Goal: Task Accomplishment & Management: Manage account settings

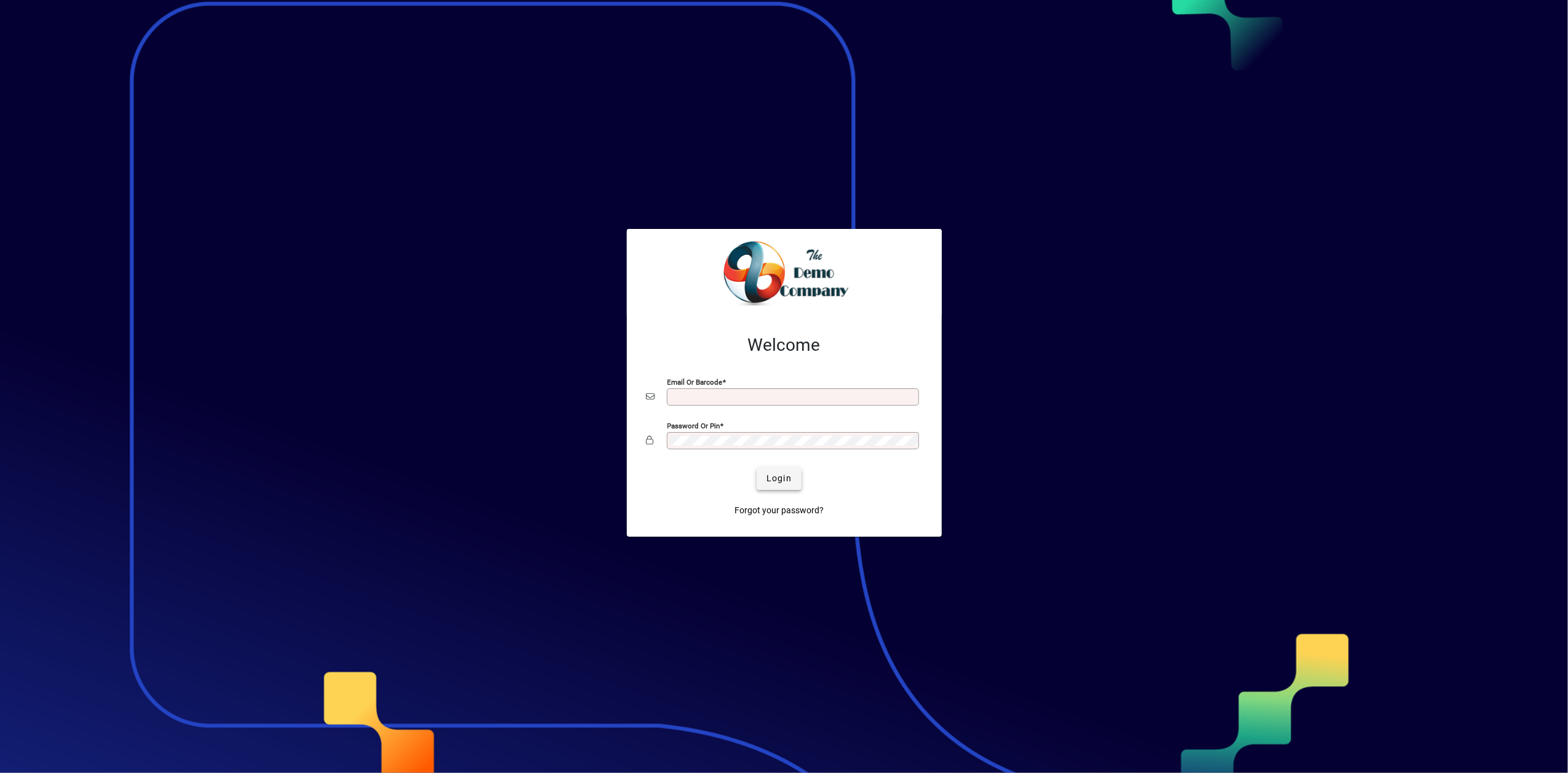
type input "**********"
click at [781, 475] on span "Login" at bounding box center [779, 478] width 25 height 13
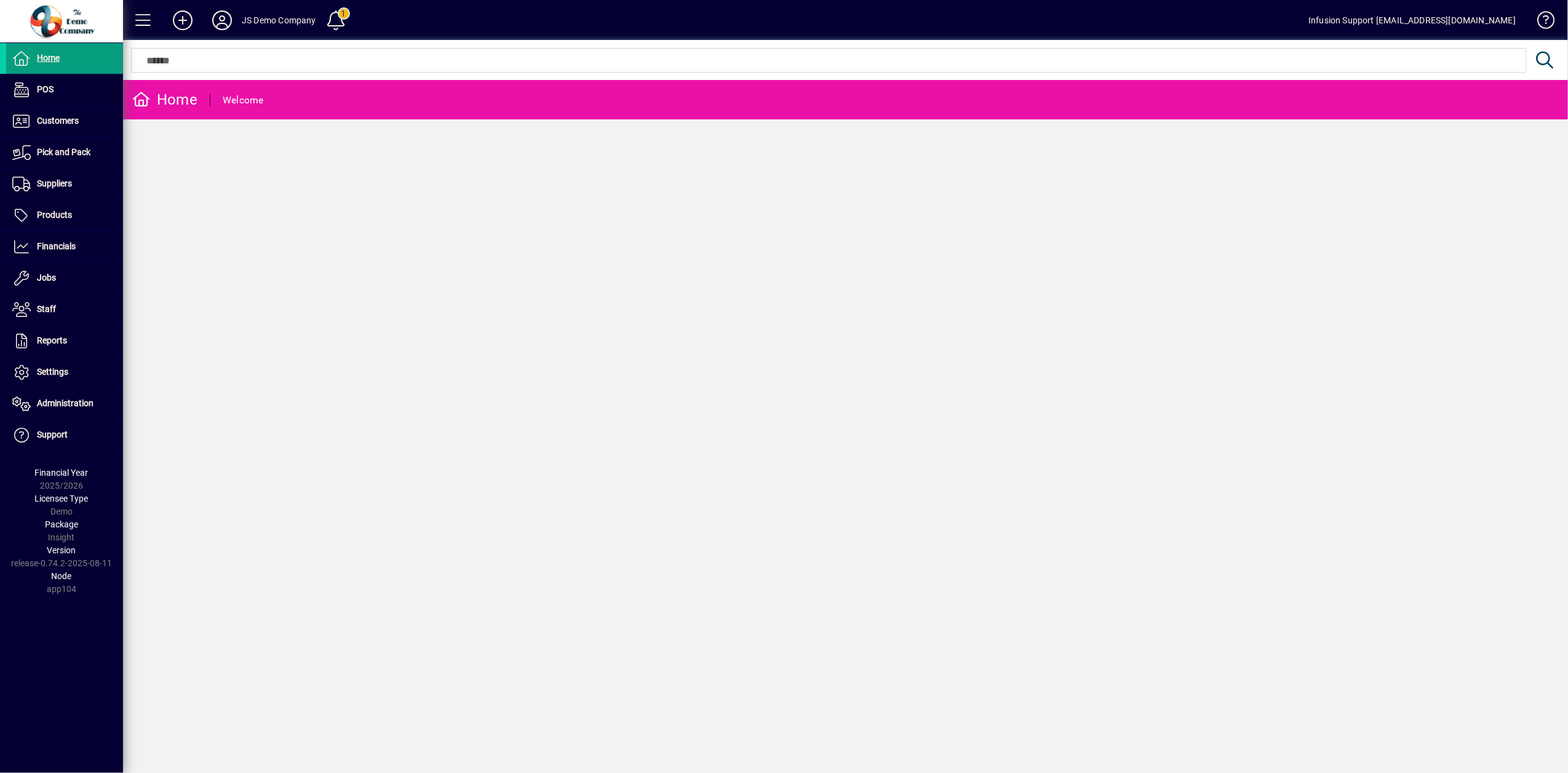
click at [221, 20] on icon at bounding box center [222, 20] width 25 height 20
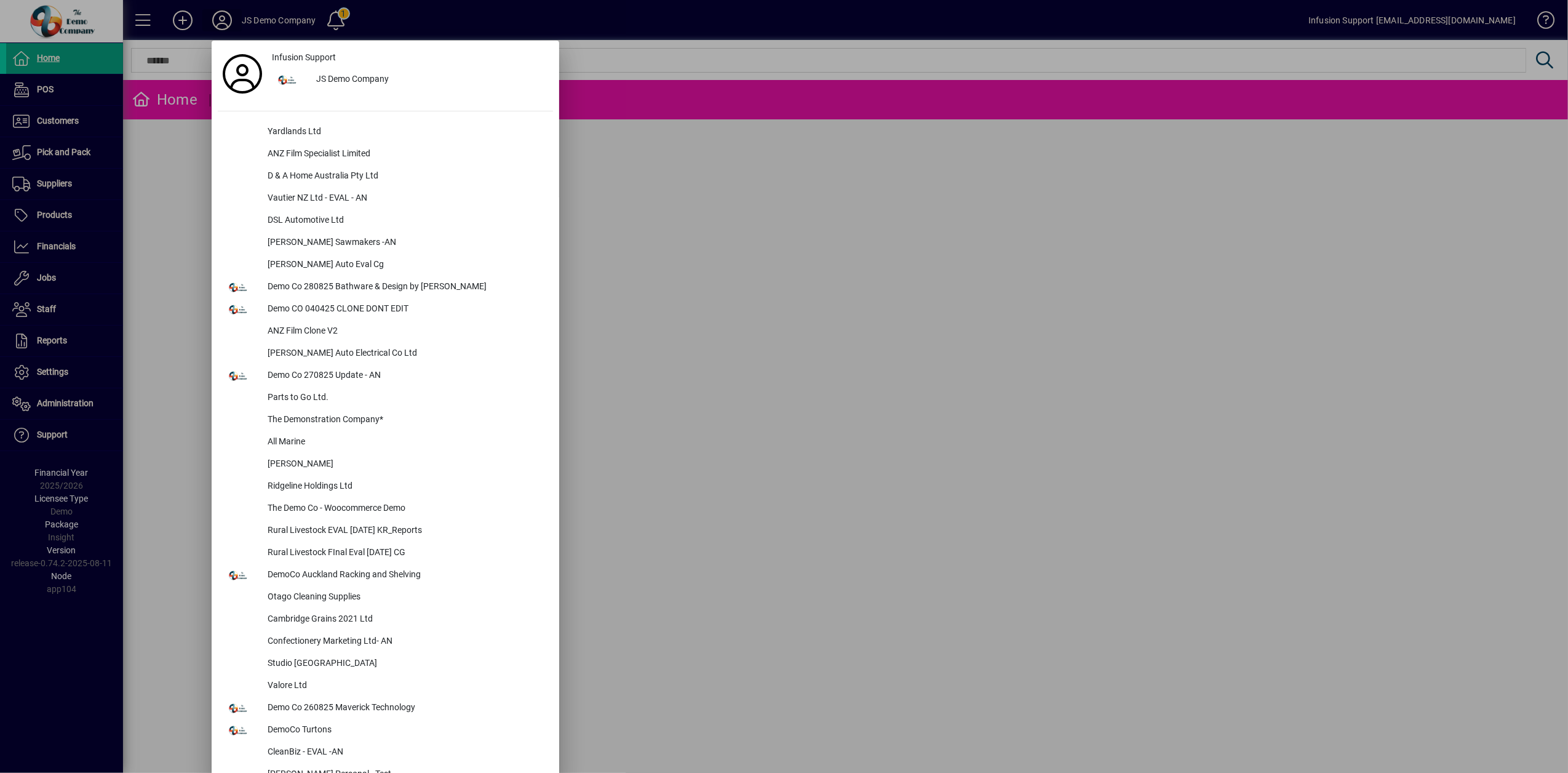
click at [226, 20] on div at bounding box center [784, 386] width 1568 height 773
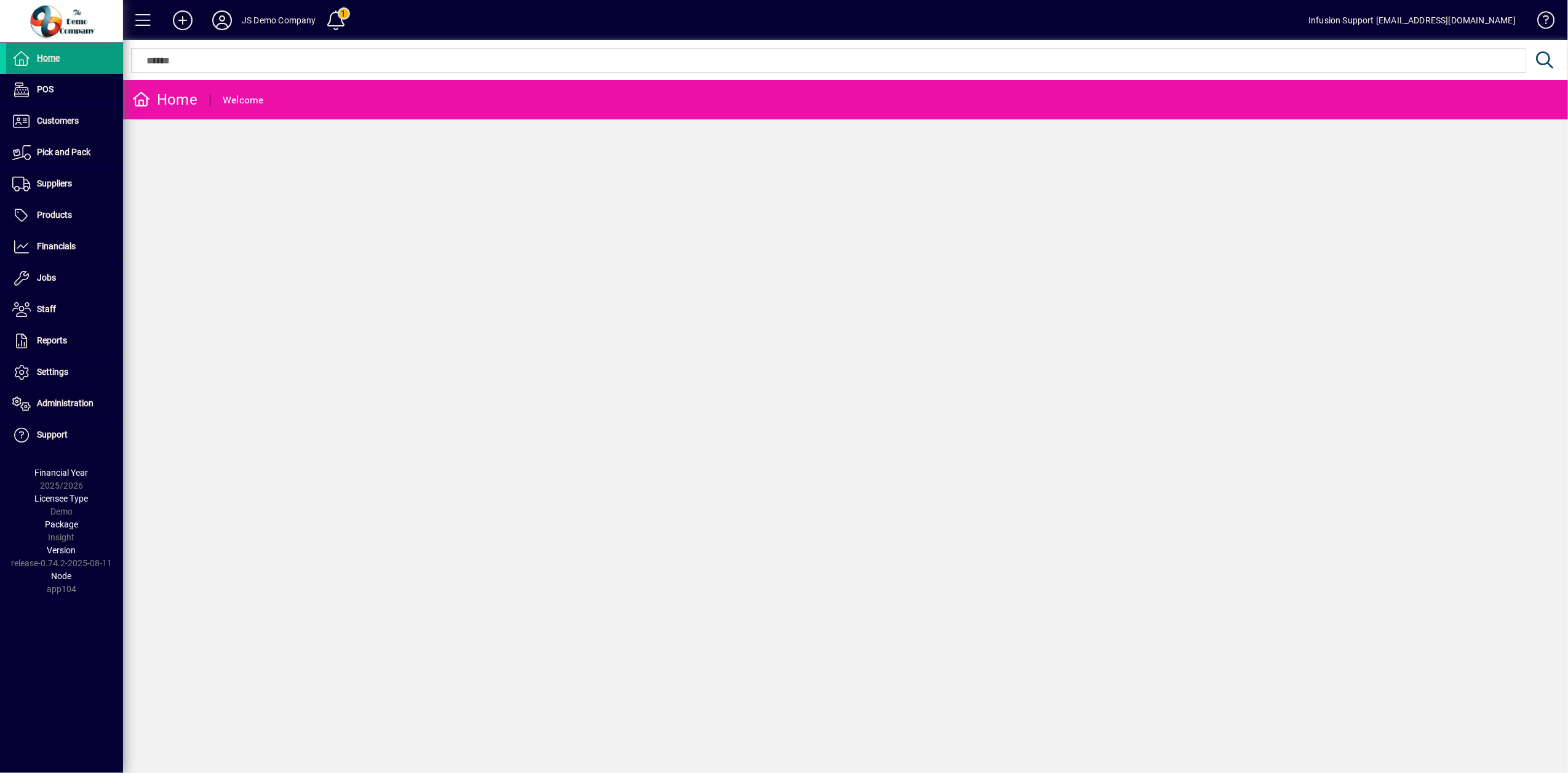
click at [229, 17] on icon at bounding box center [222, 20] width 25 height 20
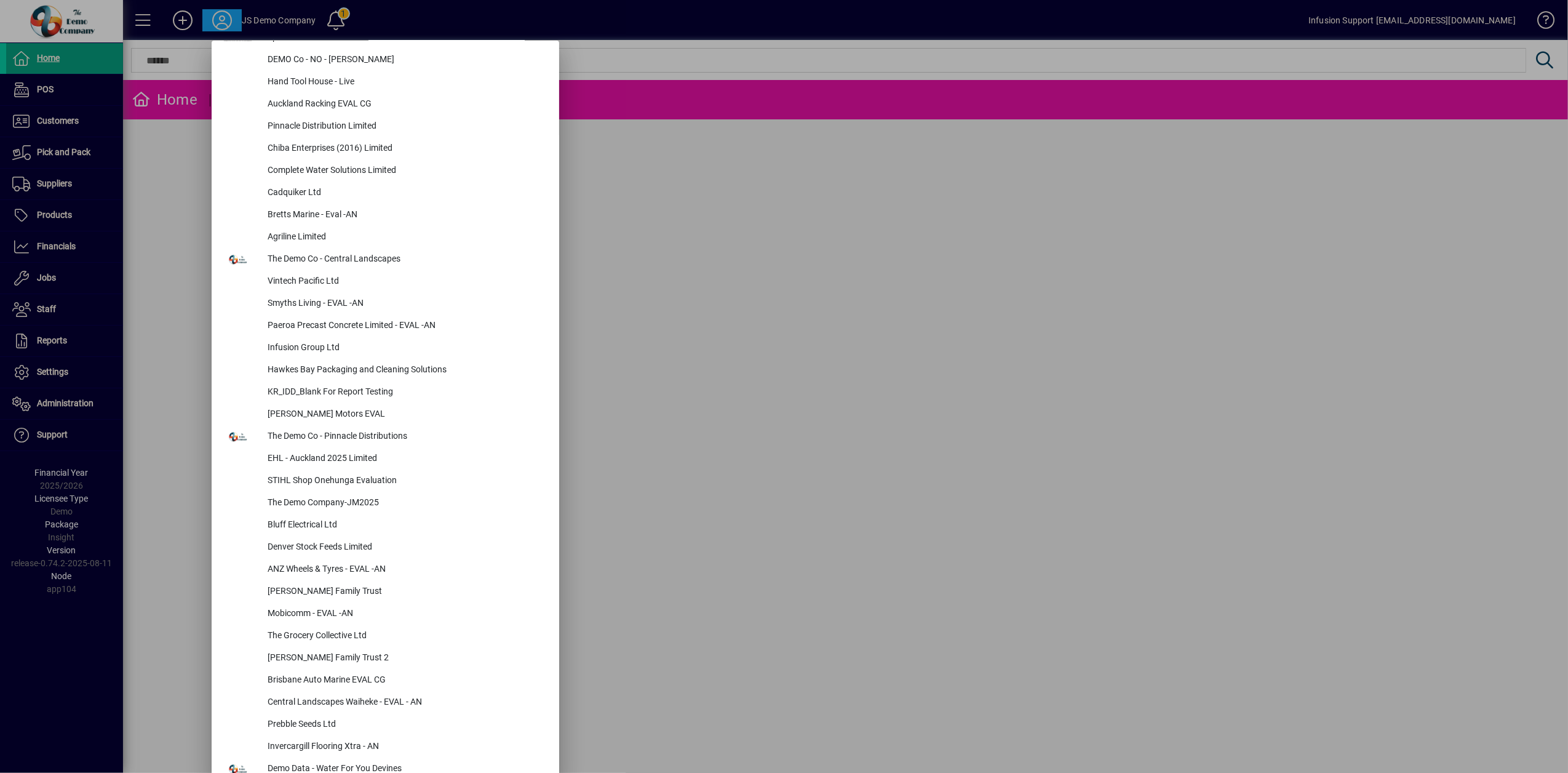
scroll to position [1532, 0]
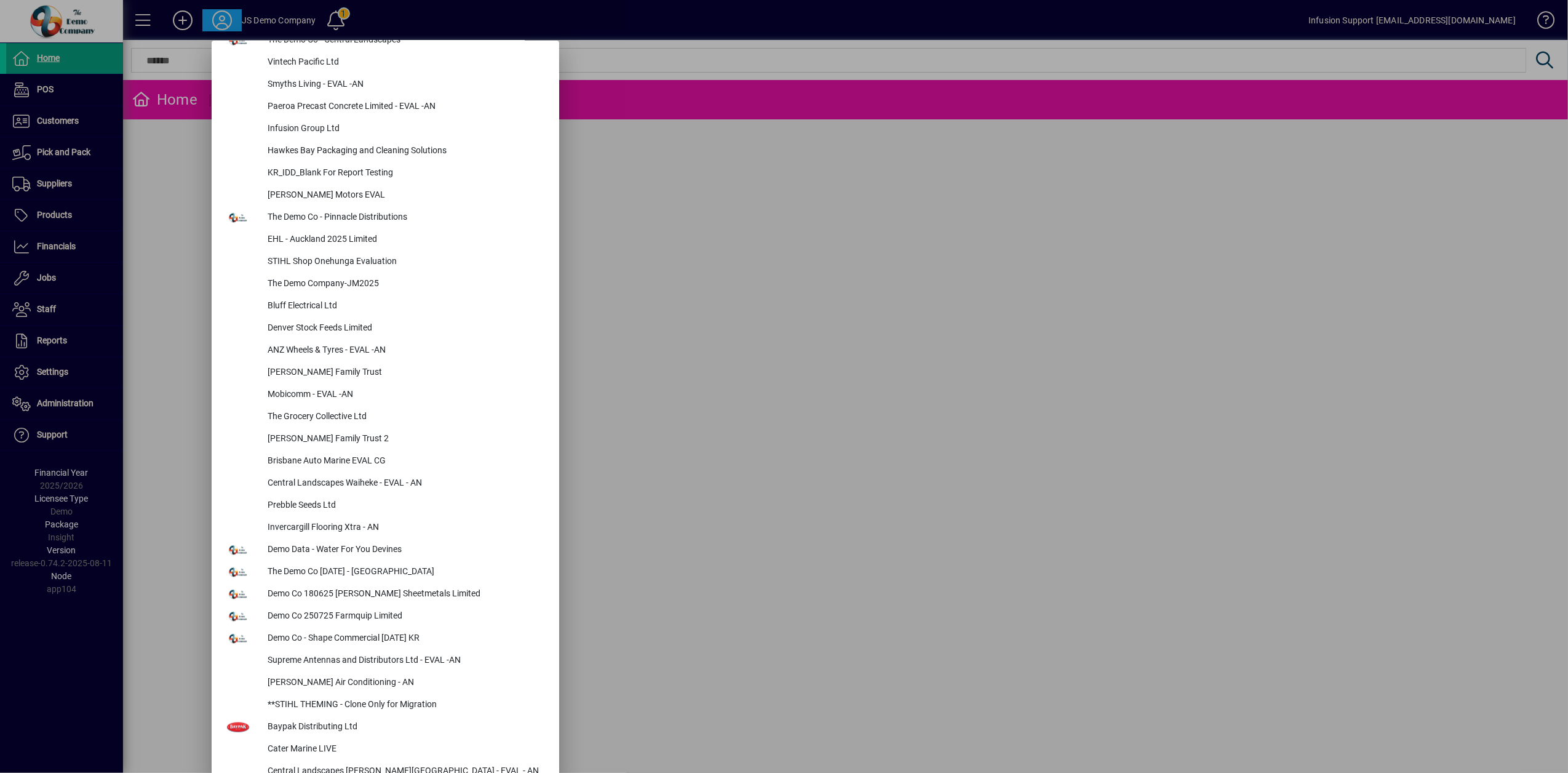
click at [32, 374] on div at bounding box center [784, 386] width 1568 height 773
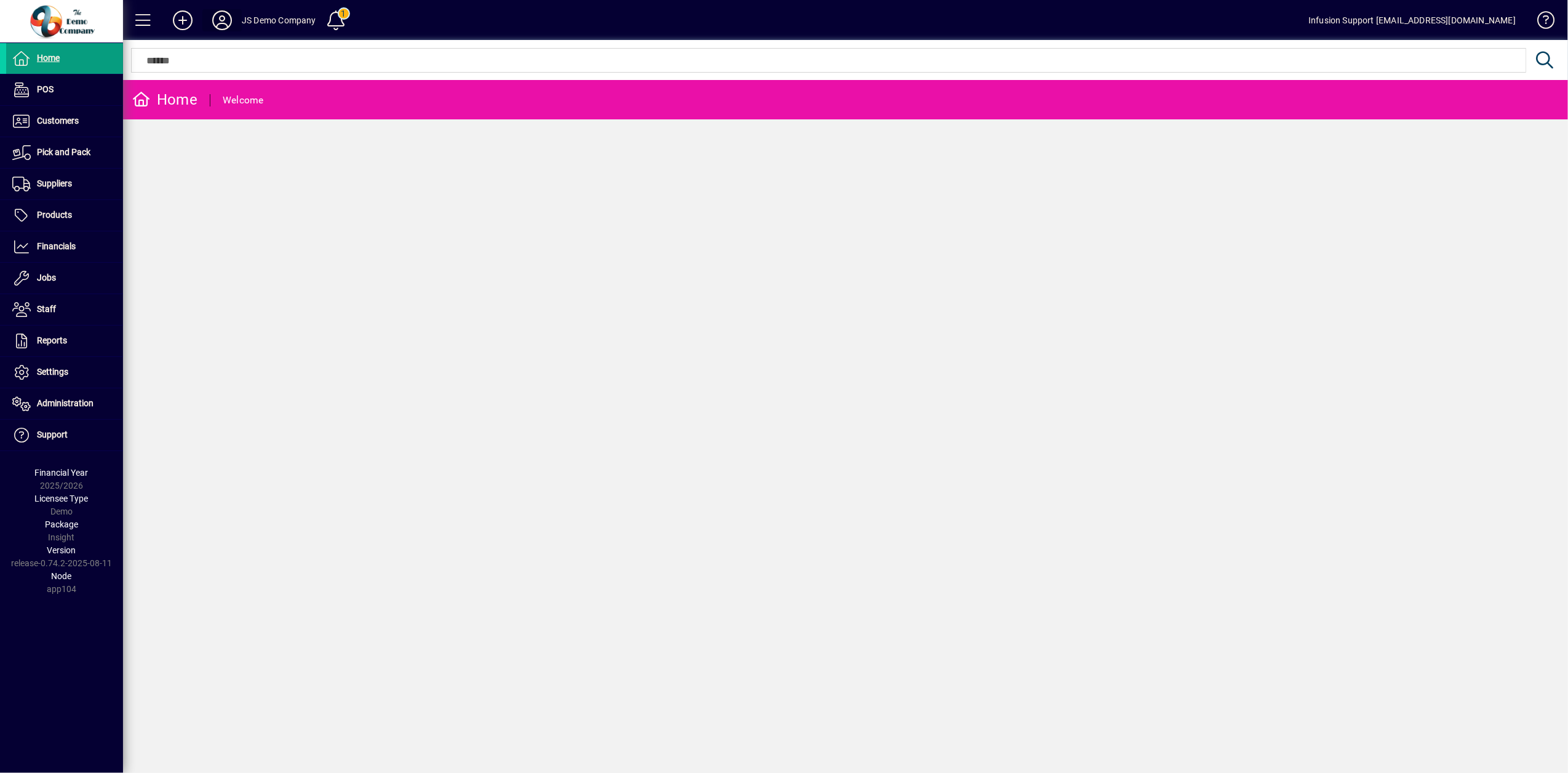
click at [226, 22] on icon at bounding box center [222, 20] width 25 height 20
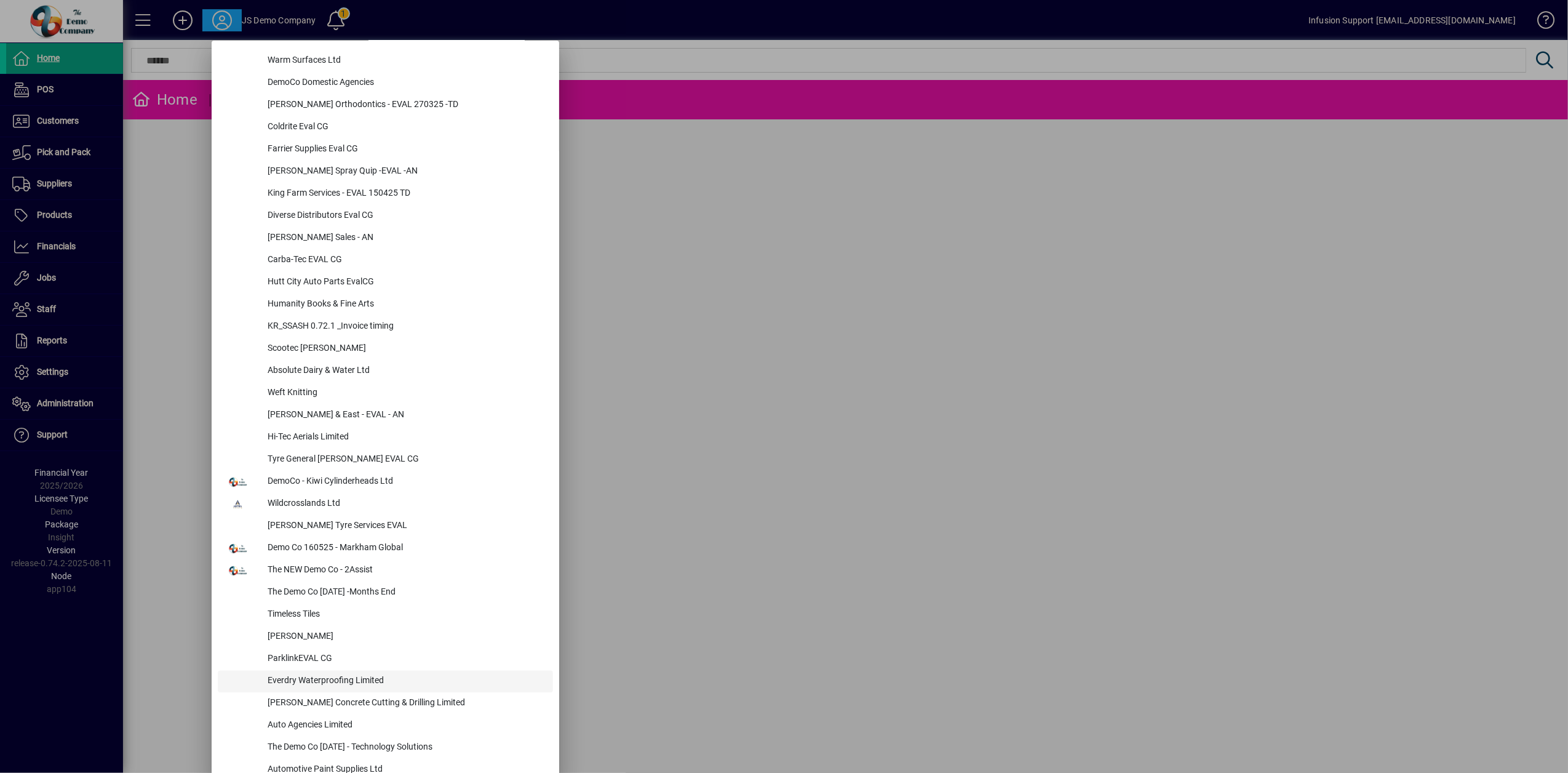
scroll to position [3501, 0]
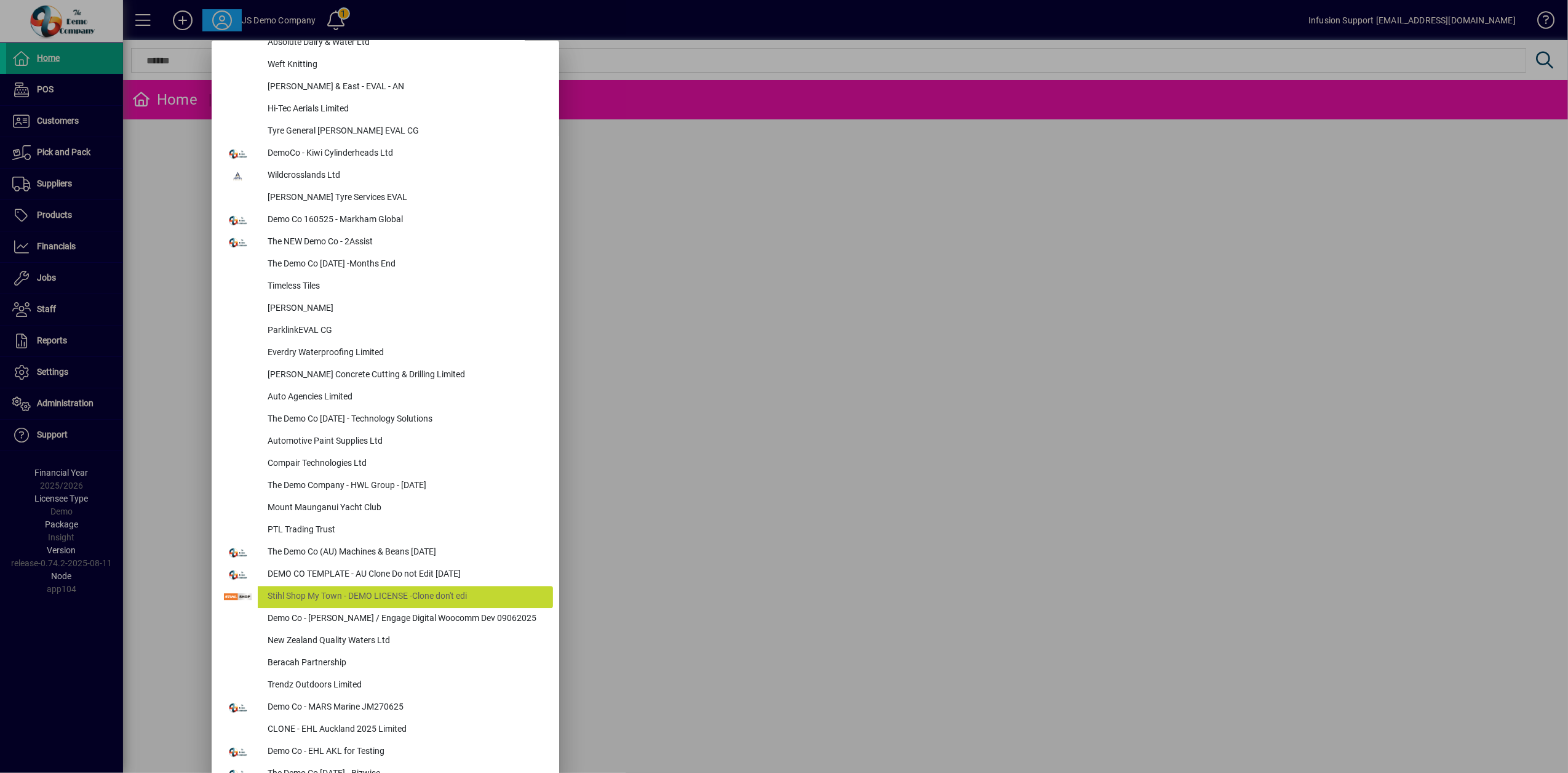
click at [26, 347] on div at bounding box center [784, 386] width 1568 height 773
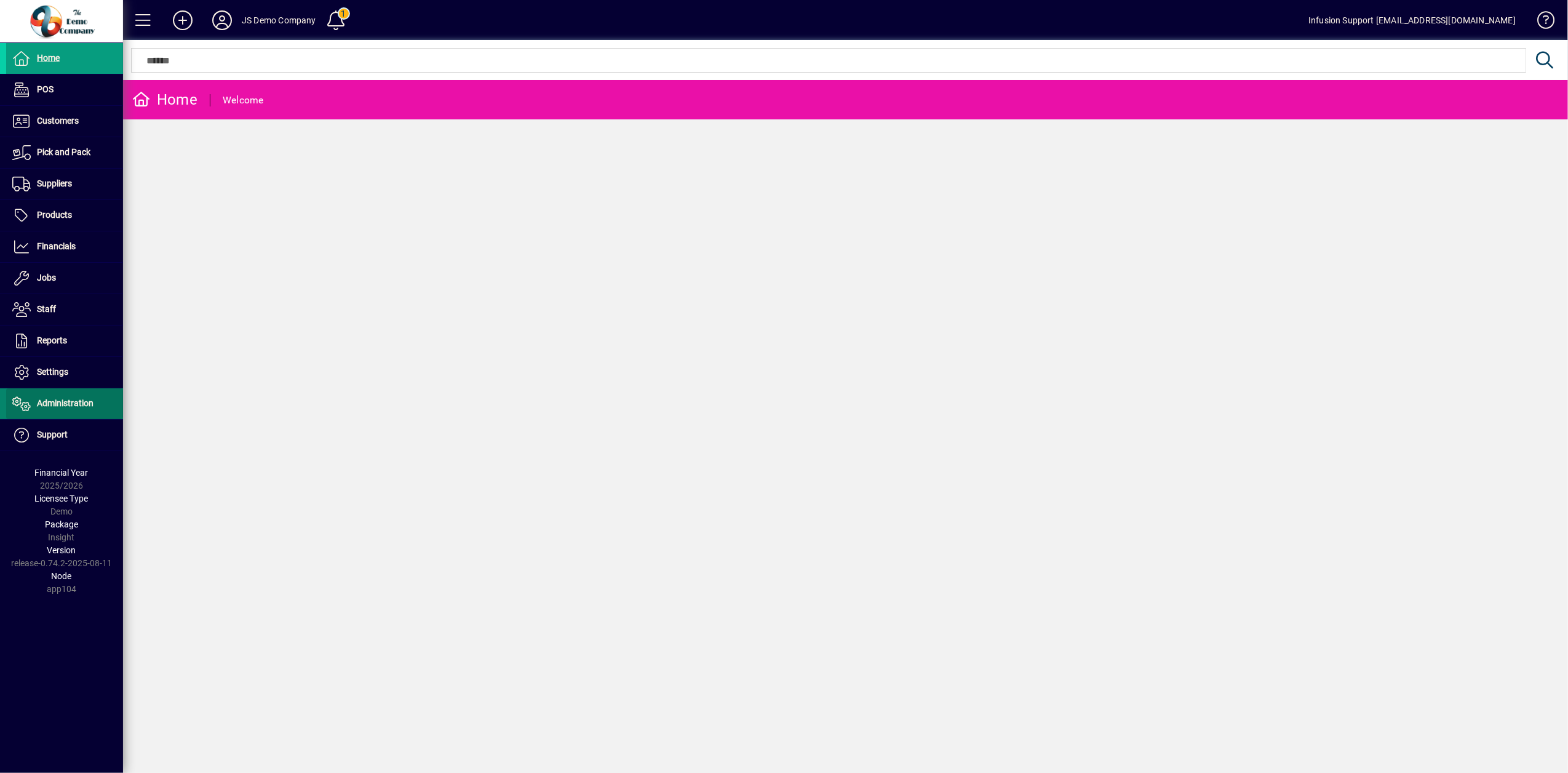
click at [35, 411] on span "Administration" at bounding box center [50, 404] width 88 height 15
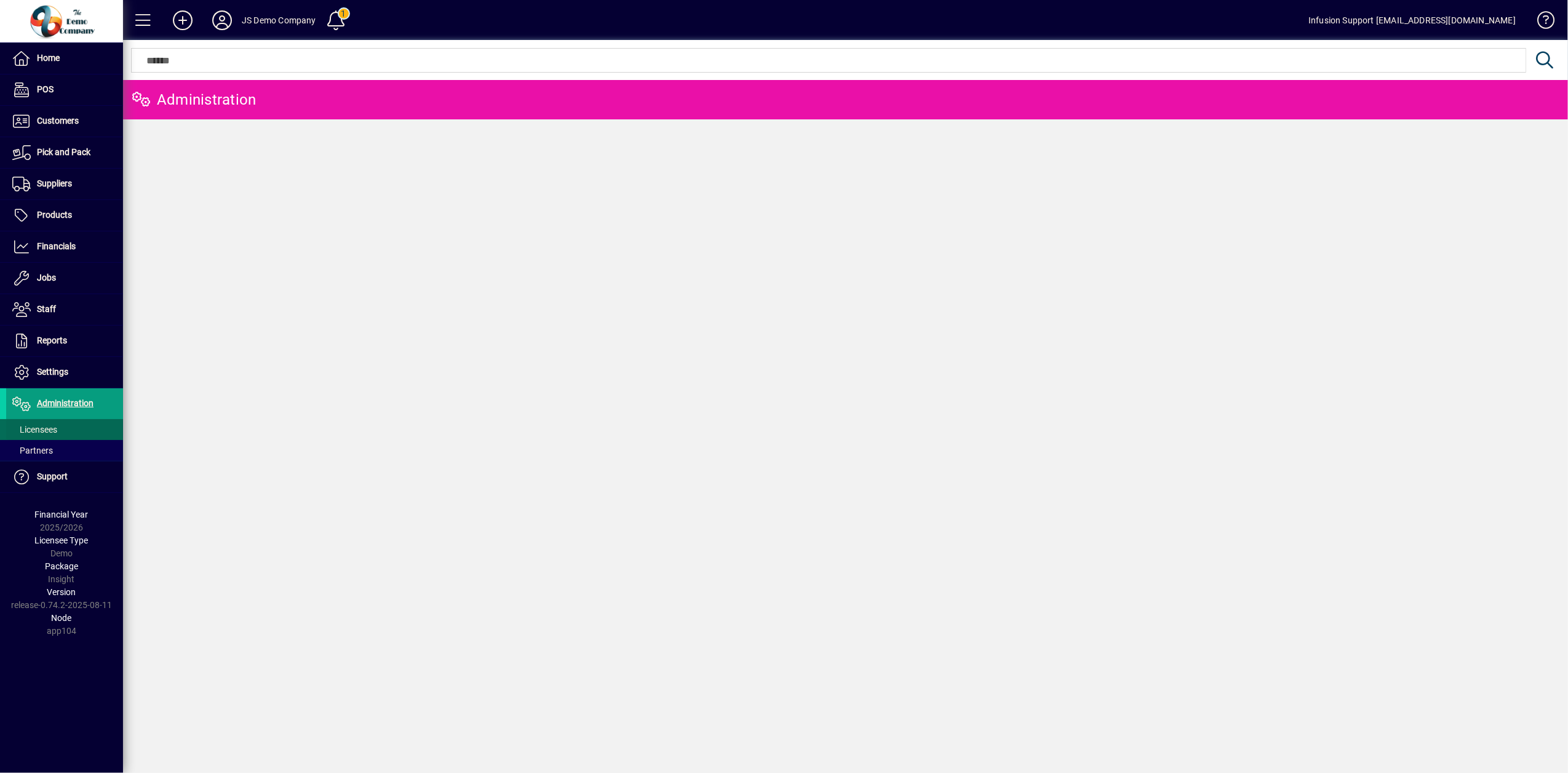
click at [35, 432] on span "Licensees" at bounding box center [35, 430] width 45 height 10
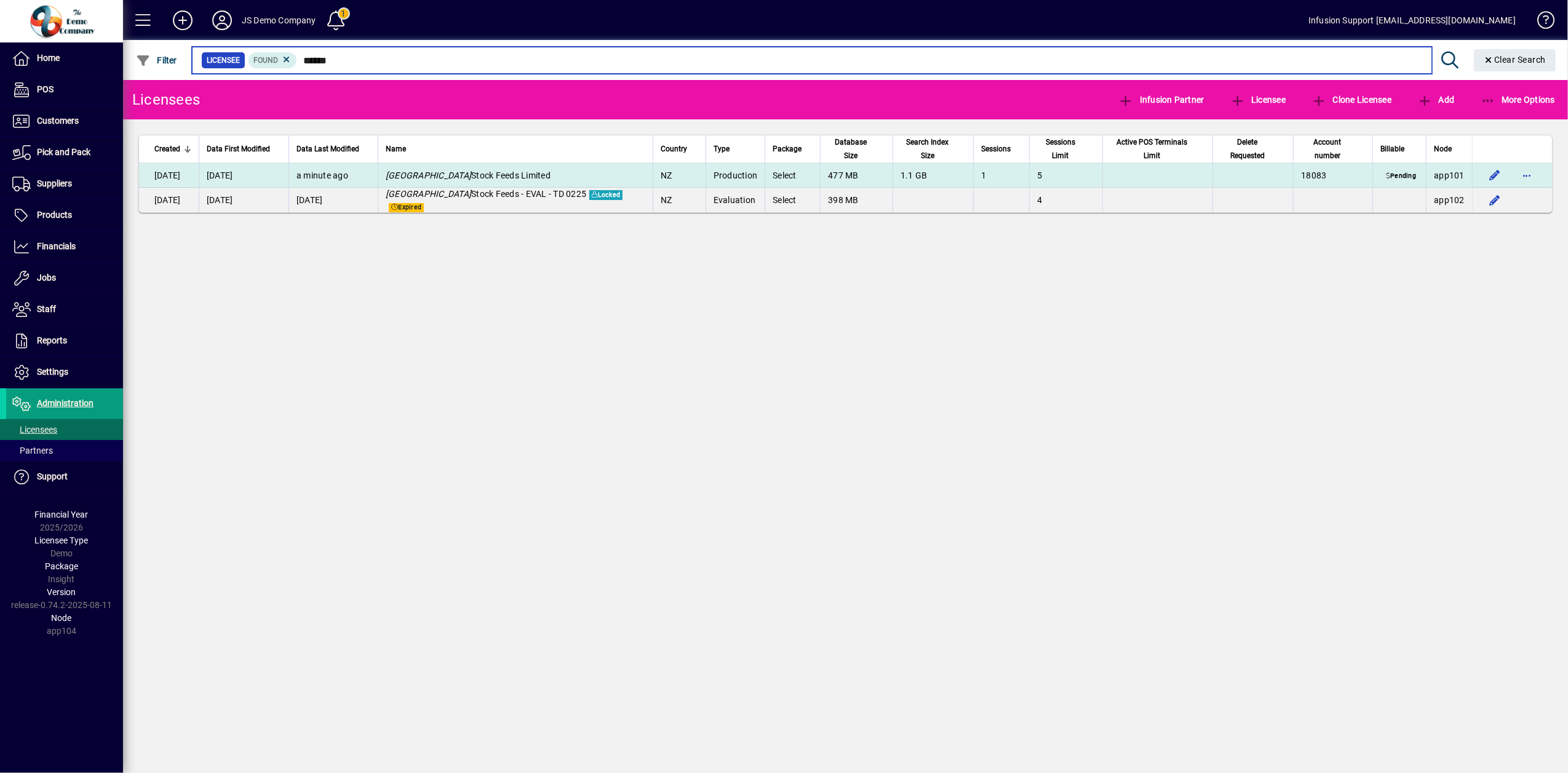
type input "******"
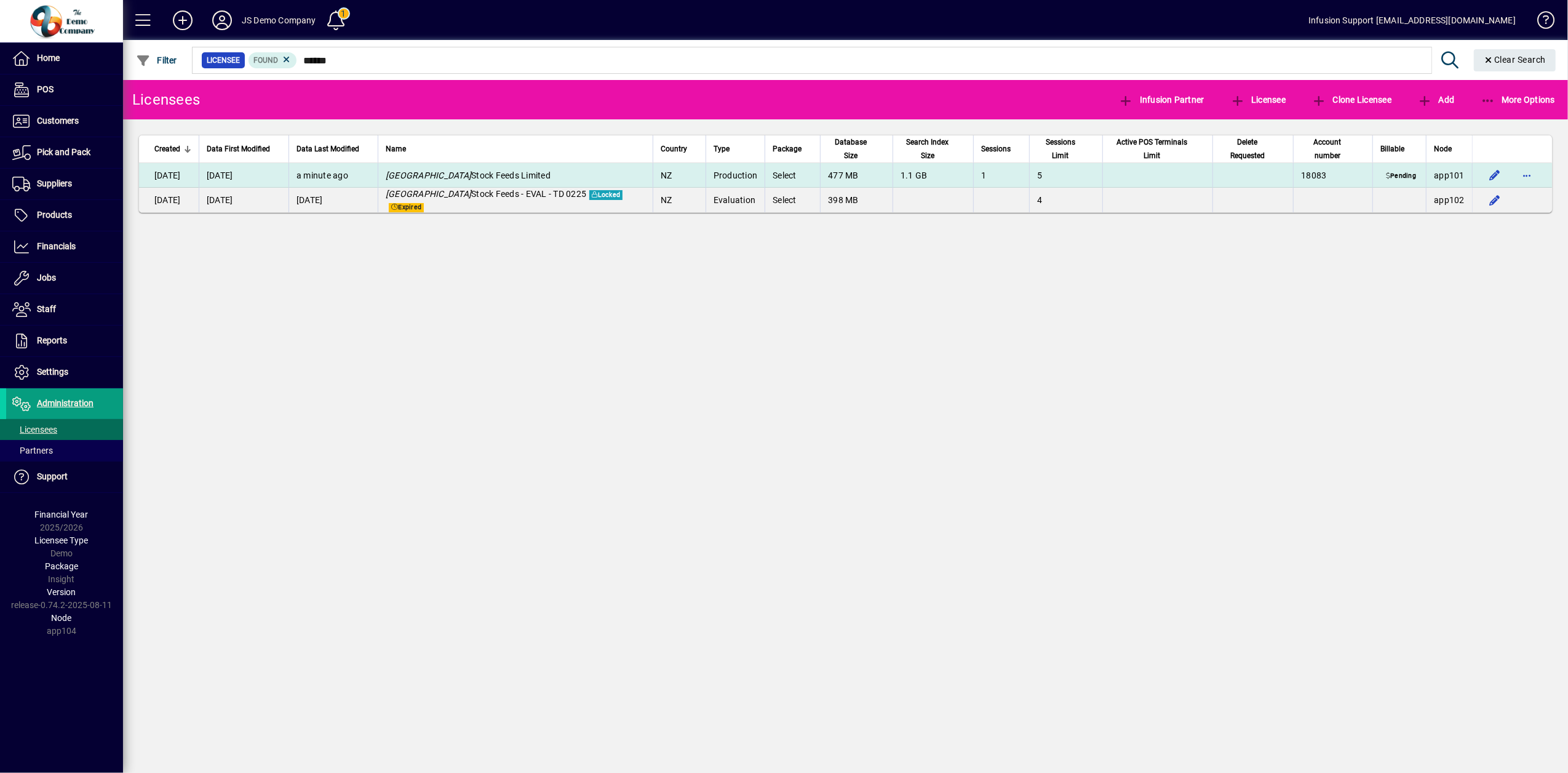
click at [475, 175] on span "Denver Stock Feeds Limited" at bounding box center [468, 175] width 164 height 10
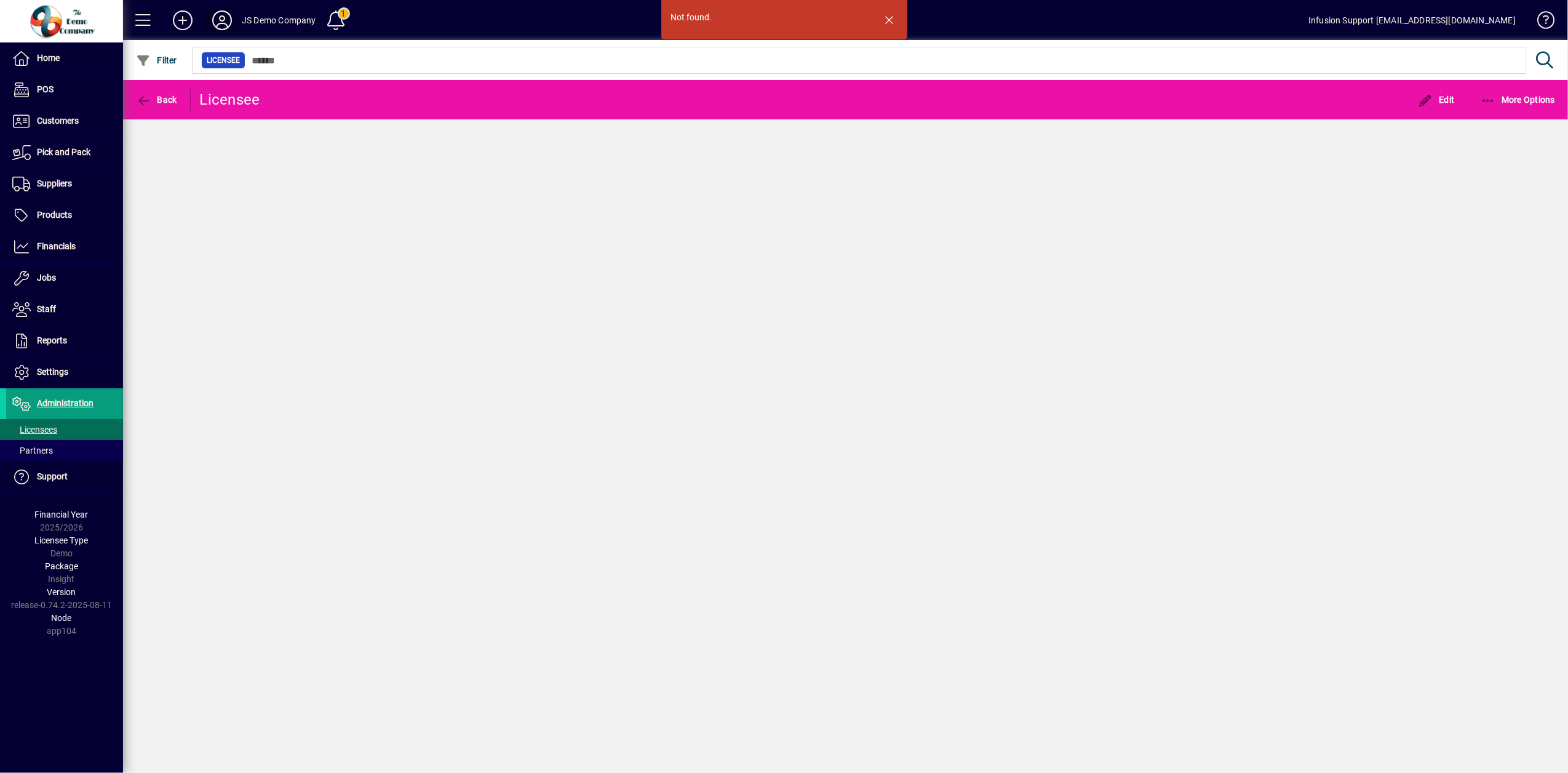
click at [217, 20] on icon at bounding box center [222, 20] width 25 height 20
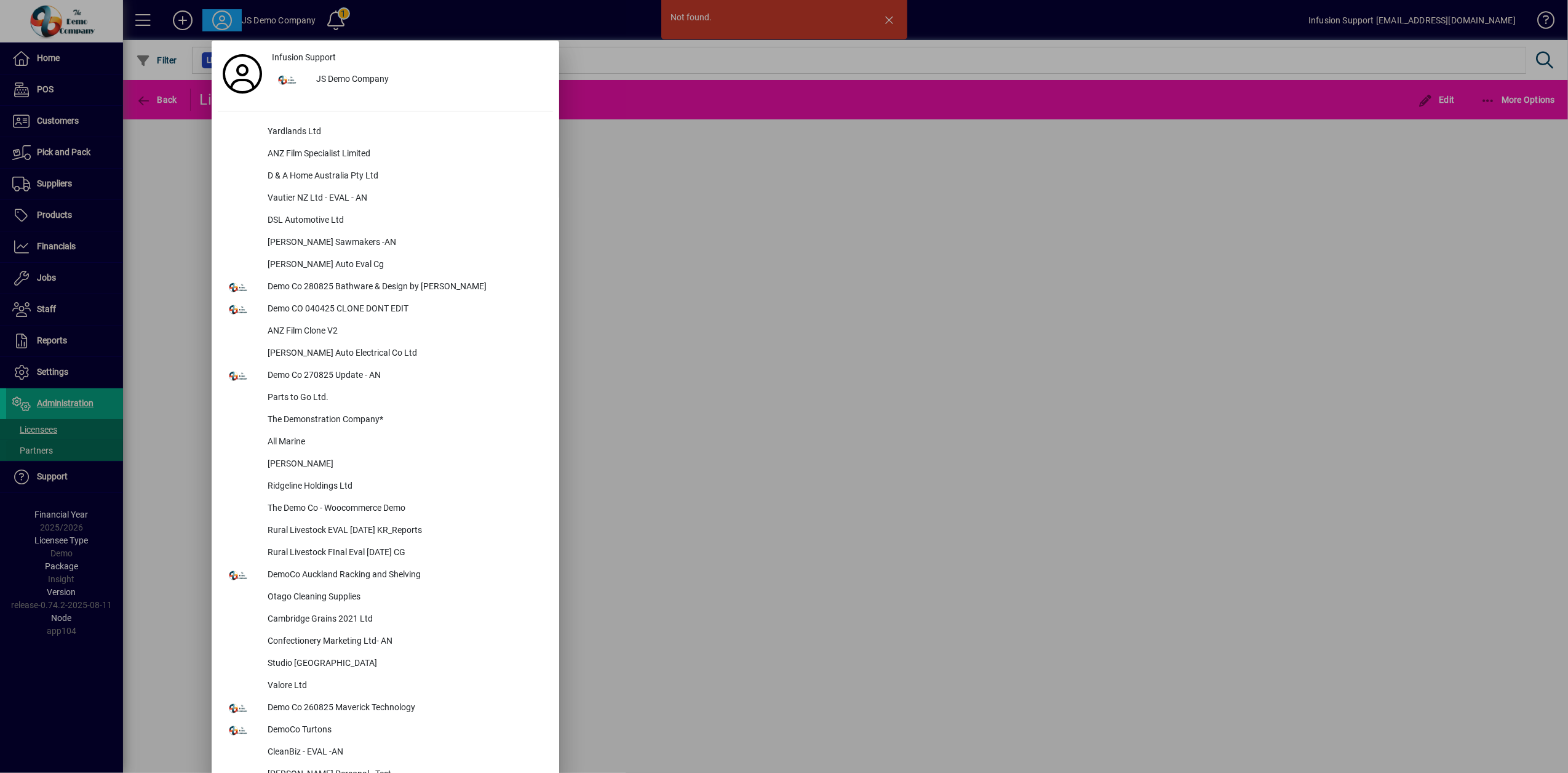
drag, startPoint x: 20, startPoint y: 414, endPoint x: 28, endPoint y: 441, distance: 28.2
click at [20, 434] on div at bounding box center [784, 386] width 1568 height 773
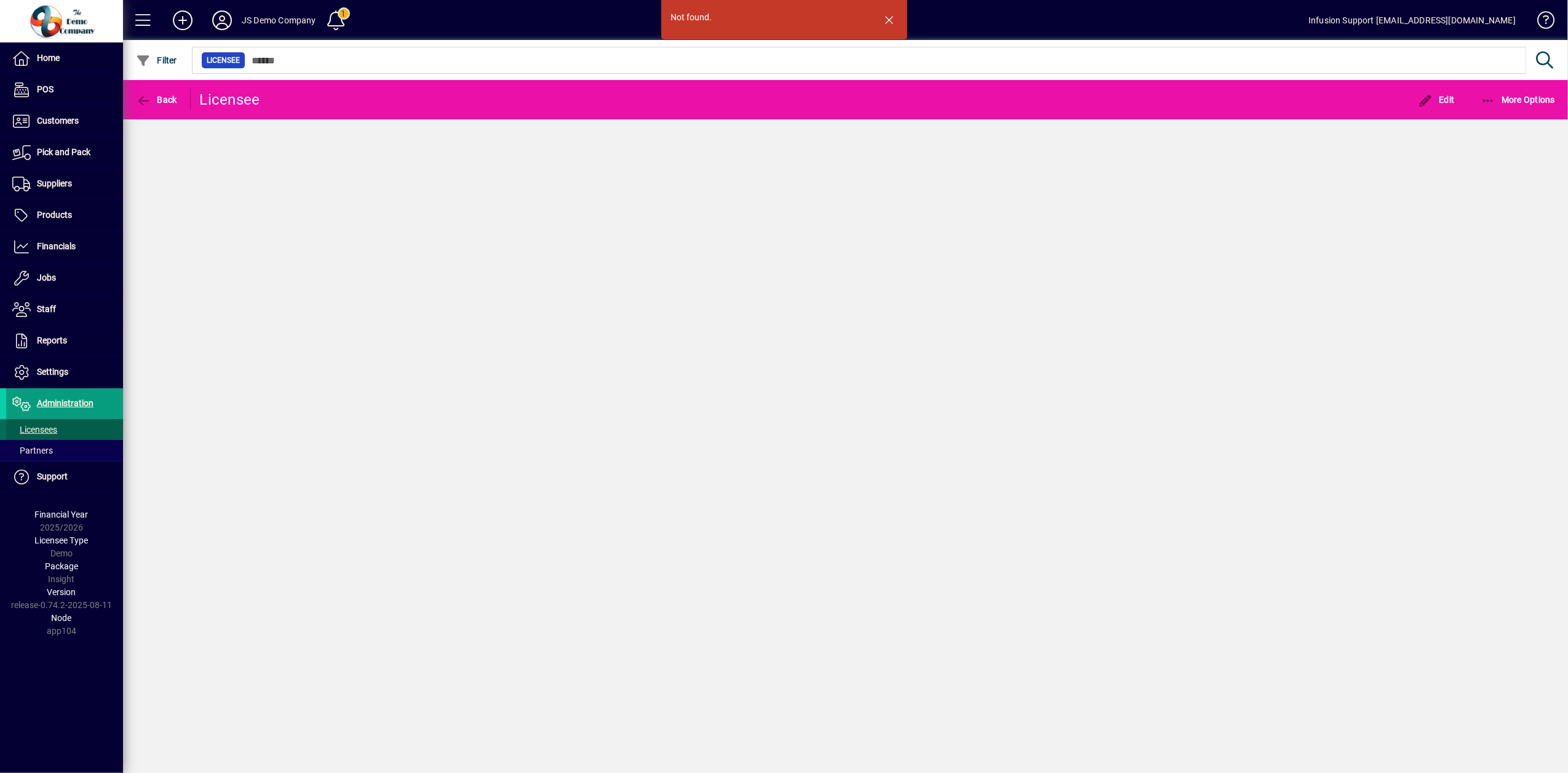
click at [35, 435] on span "Licensees" at bounding box center [35, 430] width 45 height 10
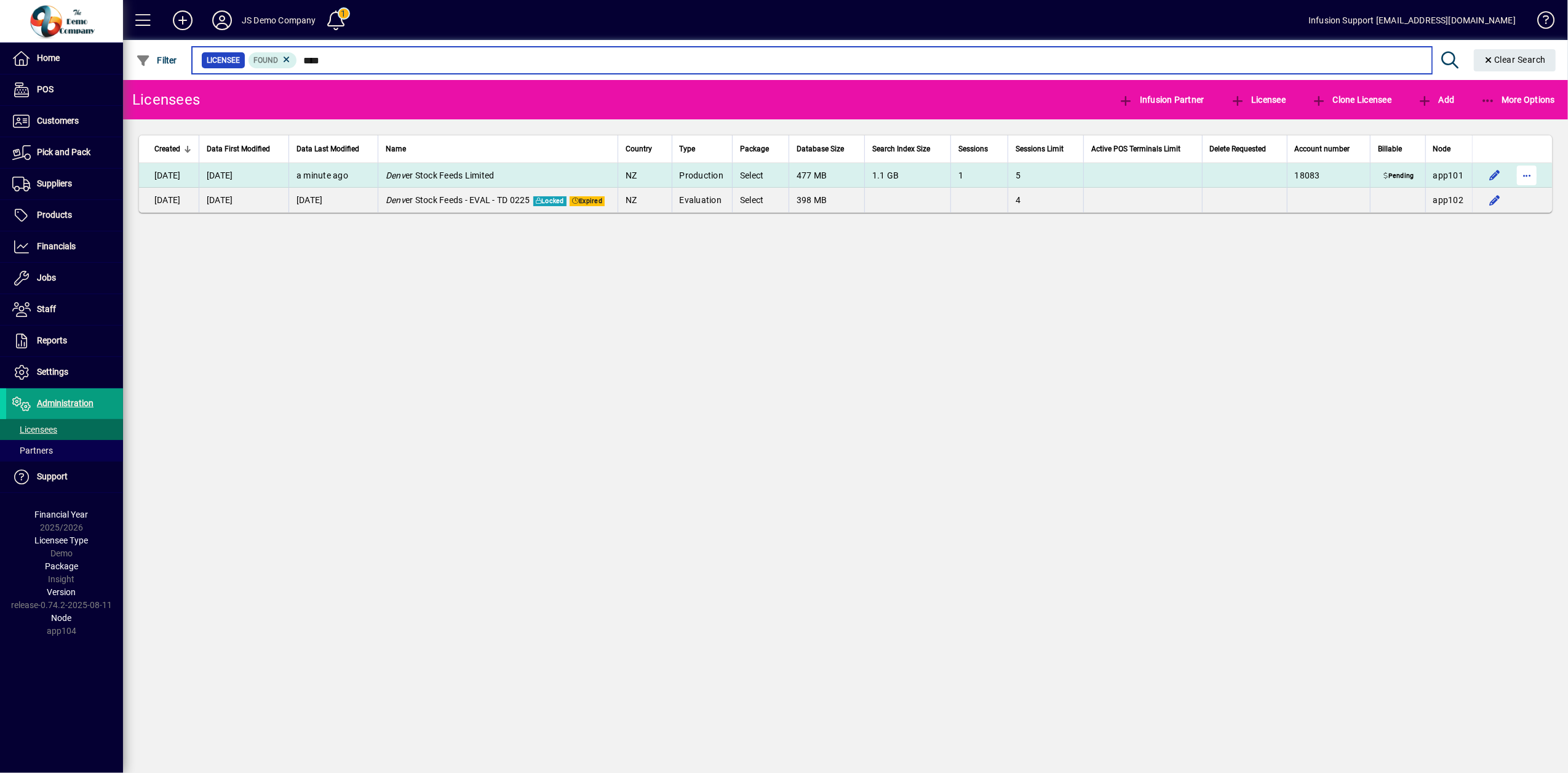
type input "****"
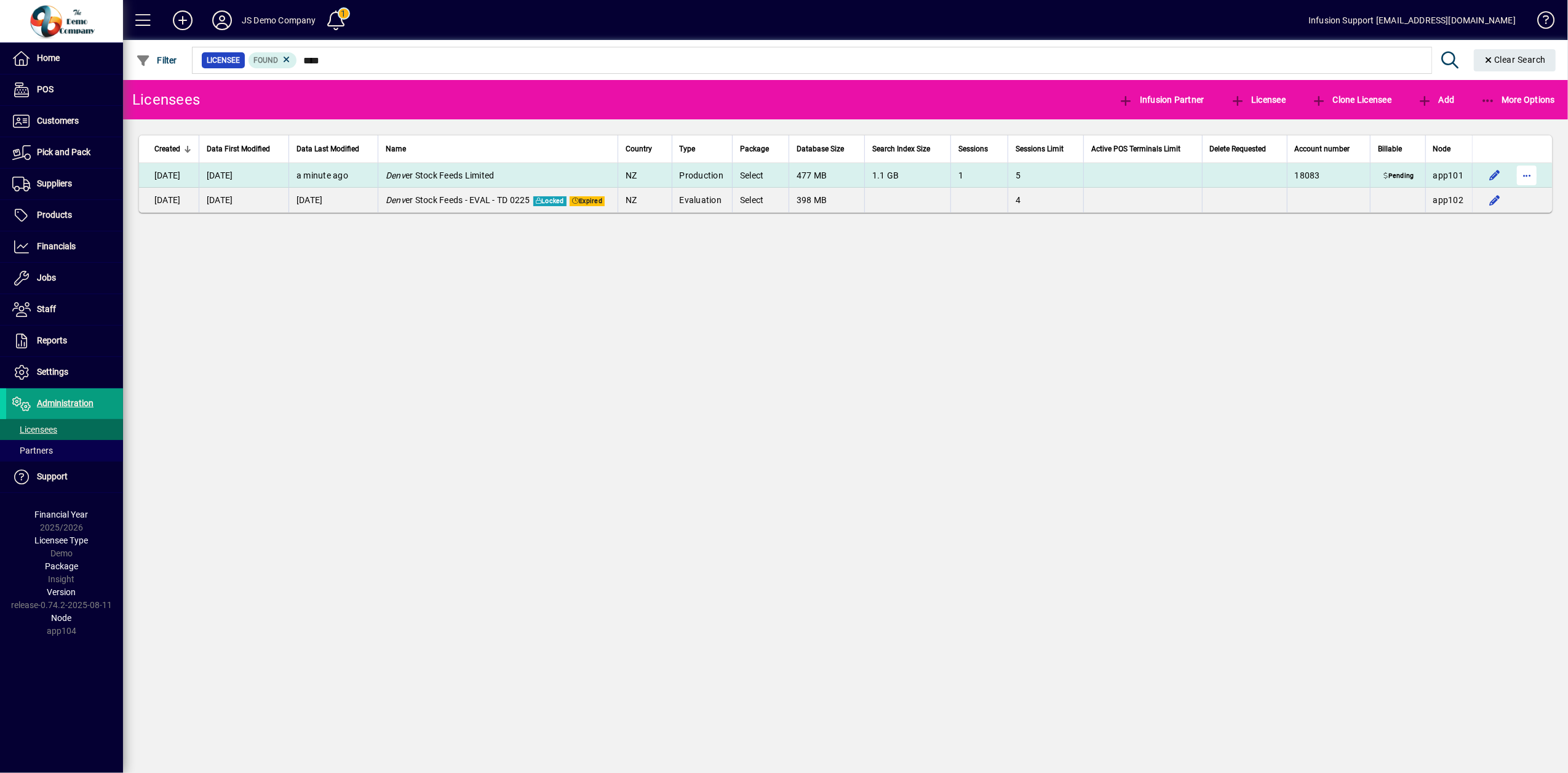
click at [1526, 178] on span "button" at bounding box center [1526, 175] width 29 height 29
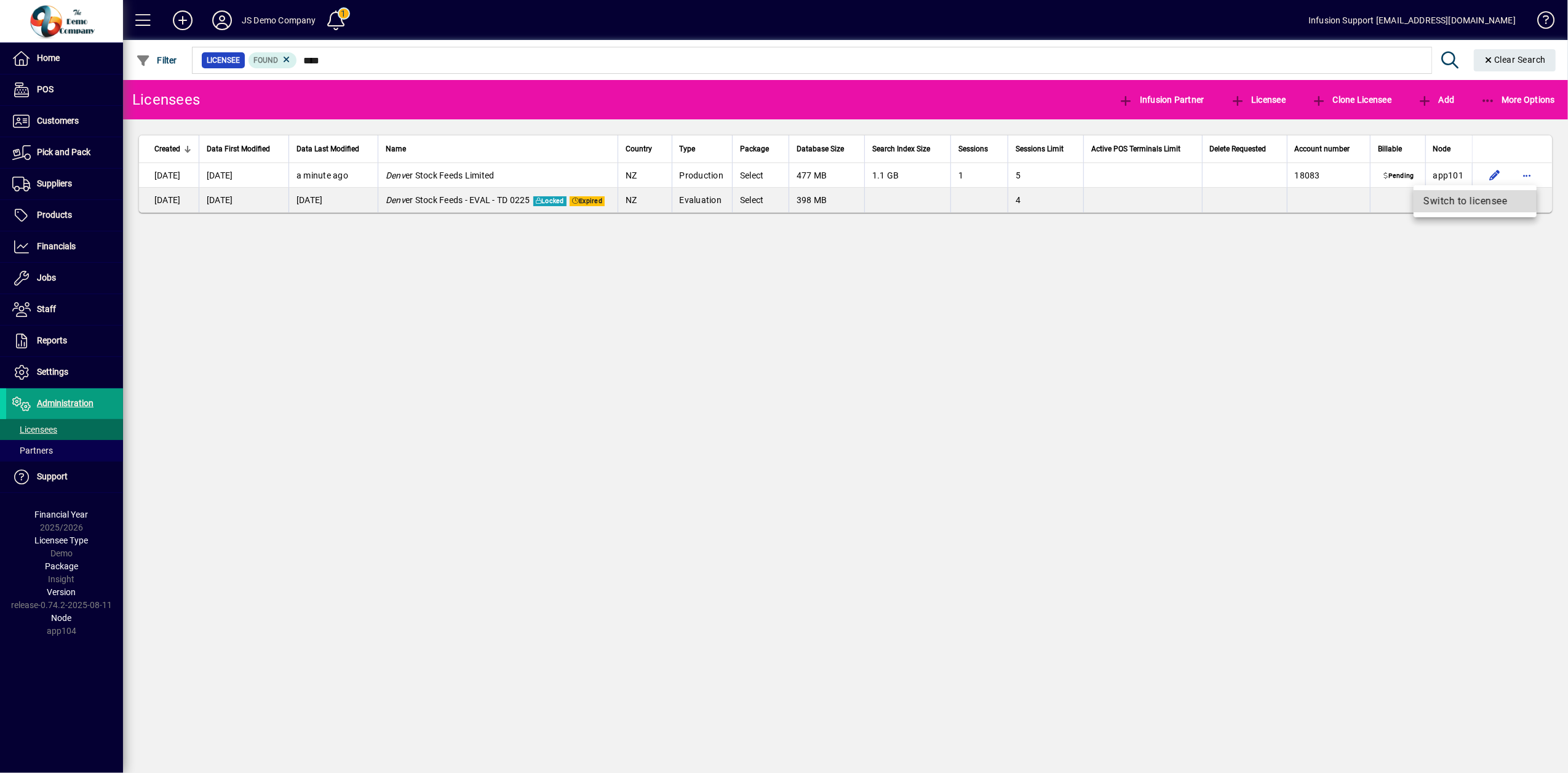
click at [1440, 199] on span "Switch to licensee" at bounding box center [1474, 202] width 103 height 15
